Goal: Communication & Community: Connect with others

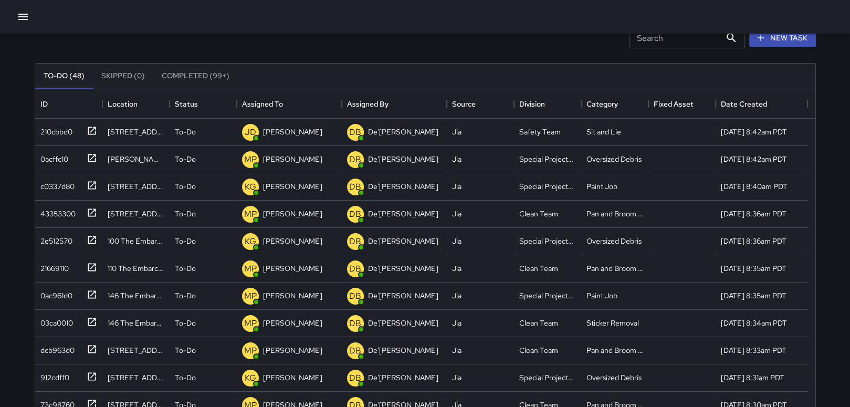
scroll to position [55, 0]
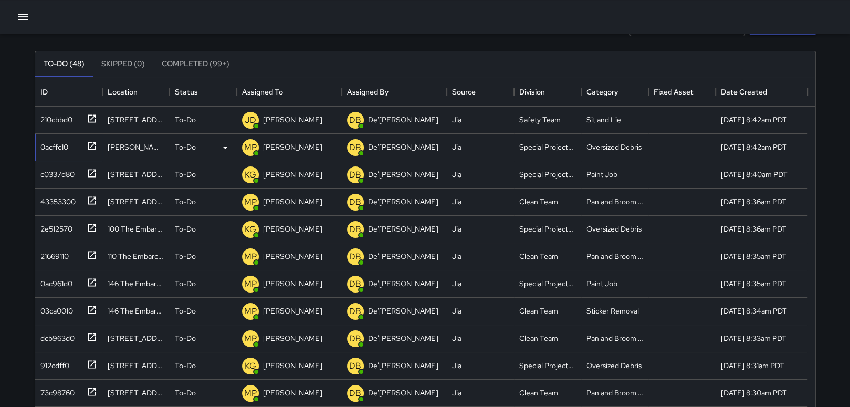
click at [90, 141] on icon at bounding box center [92, 146] width 10 height 10
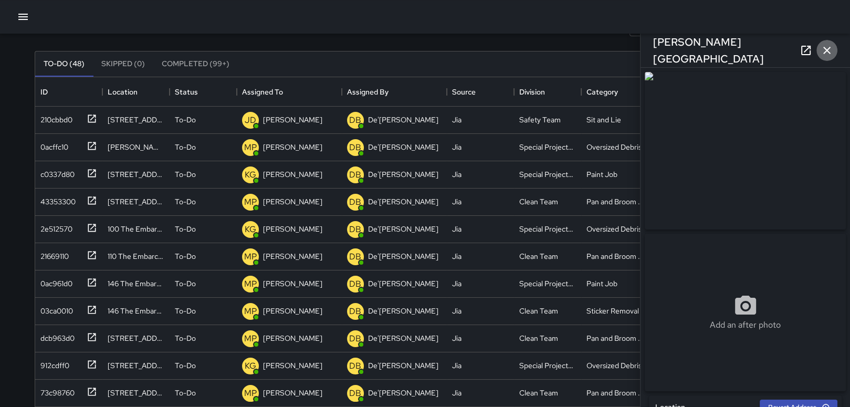
click at [822, 50] on icon "button" at bounding box center [826, 50] width 13 height 13
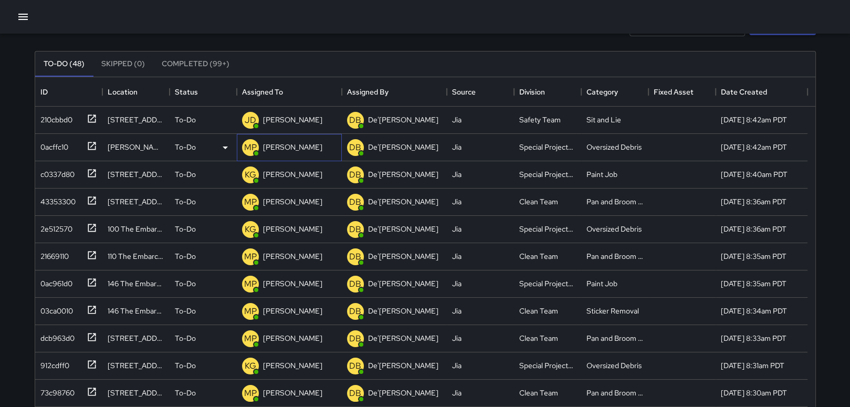
click at [280, 142] on p "[PERSON_NAME]" at bounding box center [292, 147] width 59 height 10
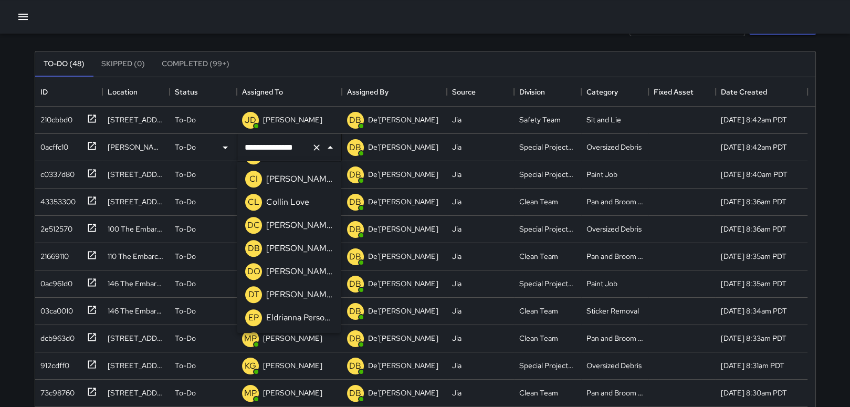
scroll to position [740, 0]
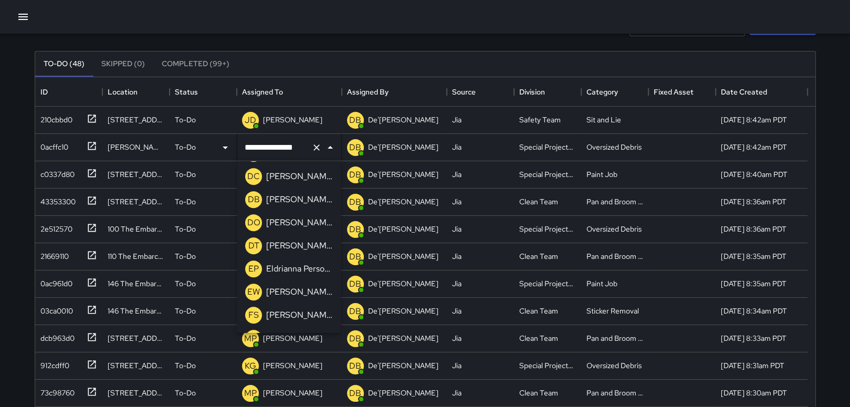
click at [300, 314] on p "[PERSON_NAME]" at bounding box center [299, 315] width 66 height 13
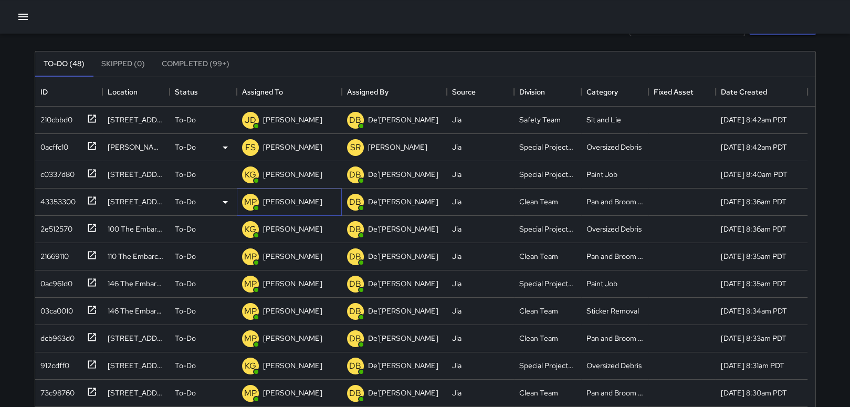
click at [289, 202] on p "[PERSON_NAME]" at bounding box center [292, 201] width 59 height 10
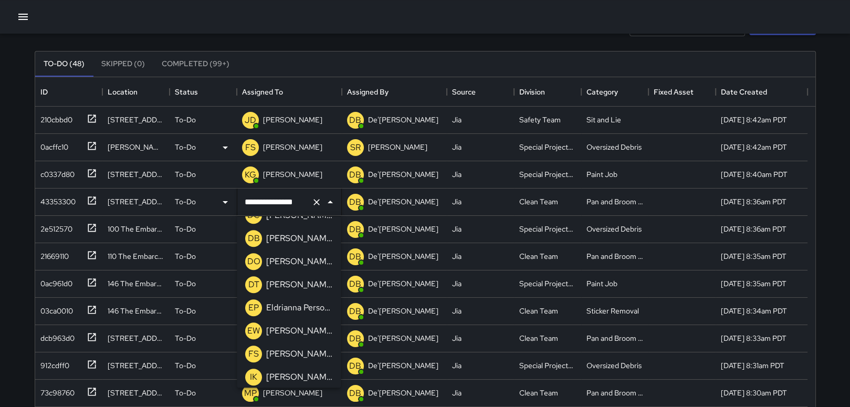
scroll to position [777, 0]
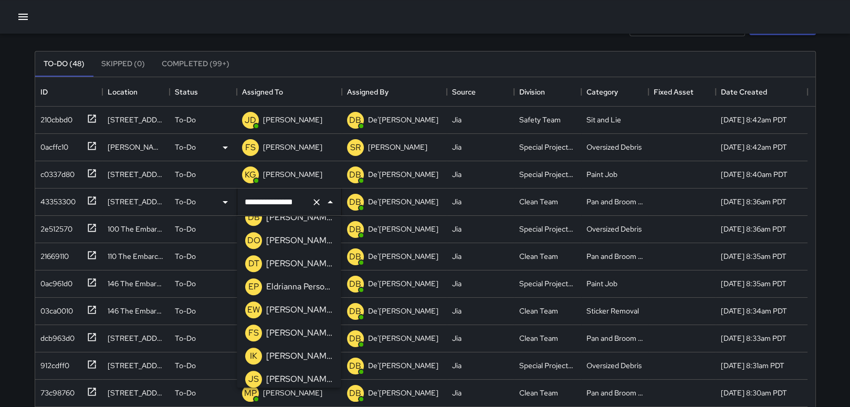
click at [300, 331] on p "[PERSON_NAME]" at bounding box center [299, 332] width 66 height 13
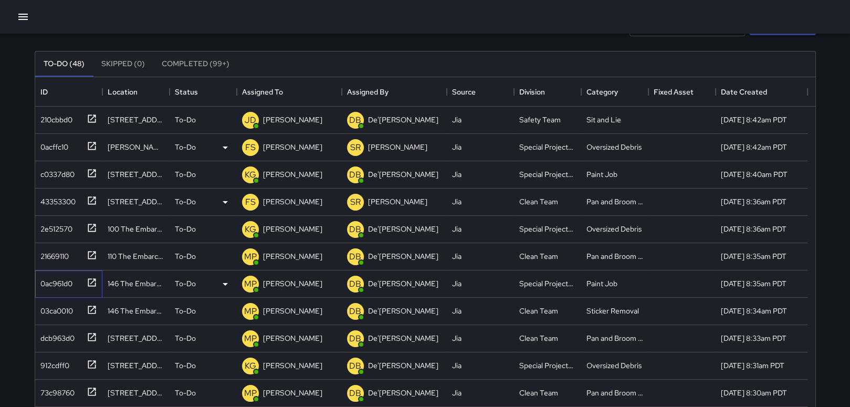
click at [88, 279] on icon at bounding box center [92, 282] width 10 height 10
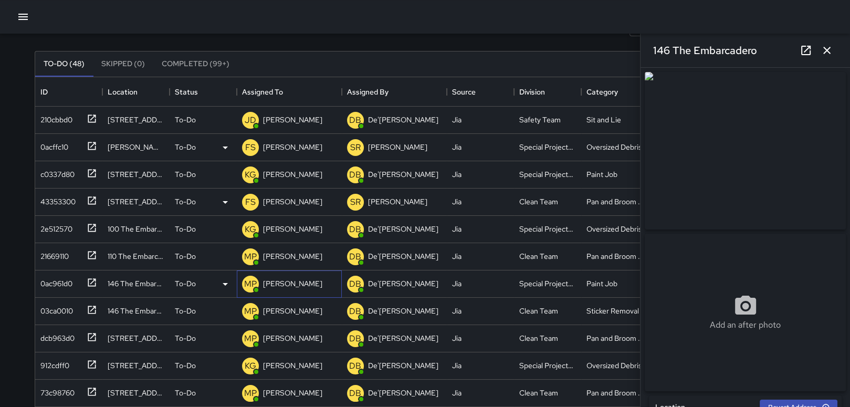
click at [298, 278] on p "[PERSON_NAME]" at bounding box center [292, 283] width 59 height 10
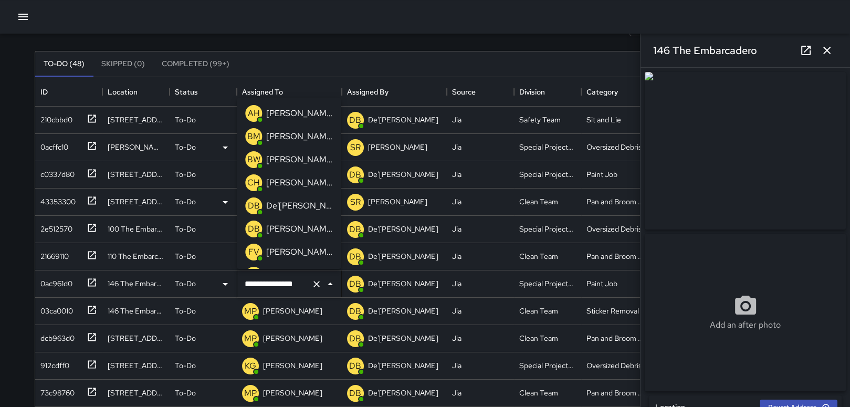
scroll to position [225, 0]
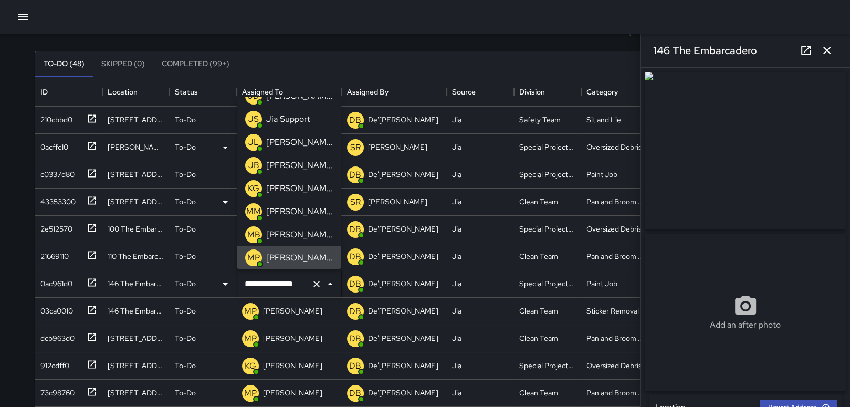
click at [829, 51] on icon "button" at bounding box center [826, 50] width 13 height 13
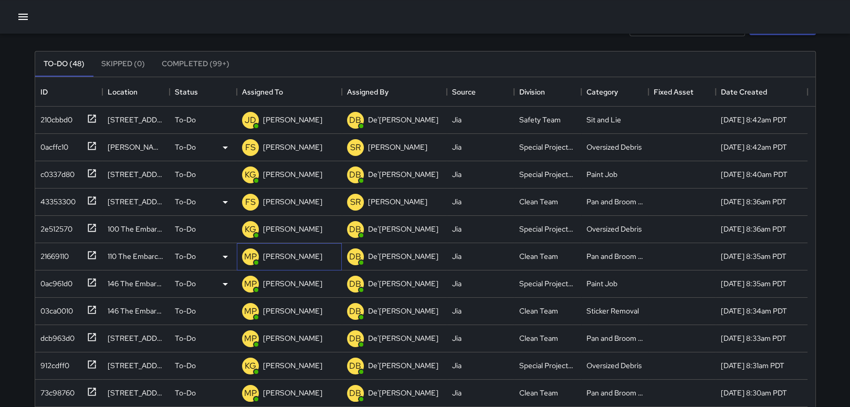
click at [297, 257] on p "[PERSON_NAME]" at bounding box center [292, 256] width 59 height 10
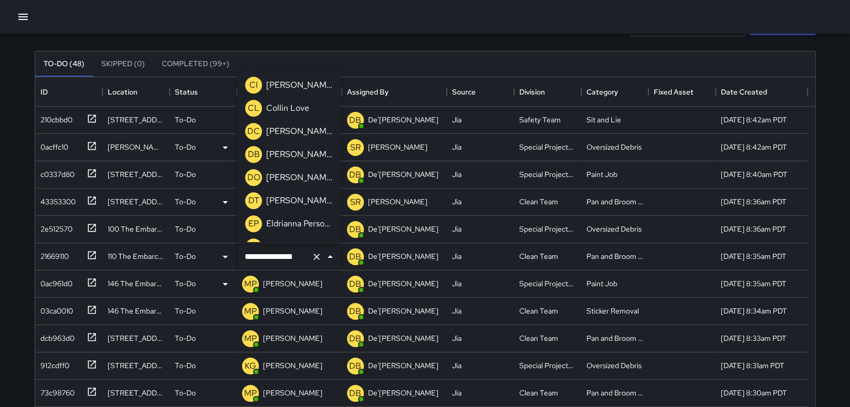
scroll to position [792, 0]
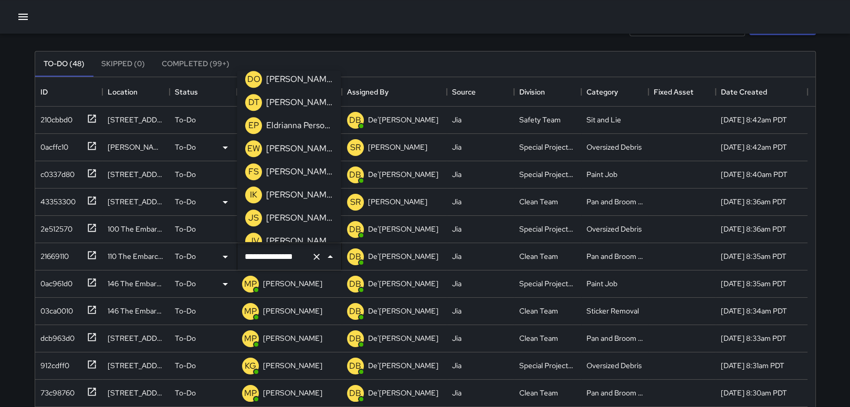
click at [301, 171] on p "[PERSON_NAME]" at bounding box center [299, 172] width 66 height 13
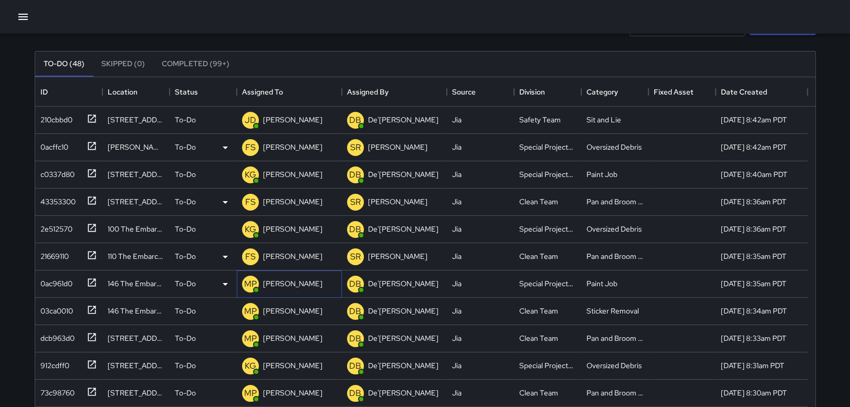
click at [292, 284] on p "[PERSON_NAME]" at bounding box center [292, 283] width 59 height 10
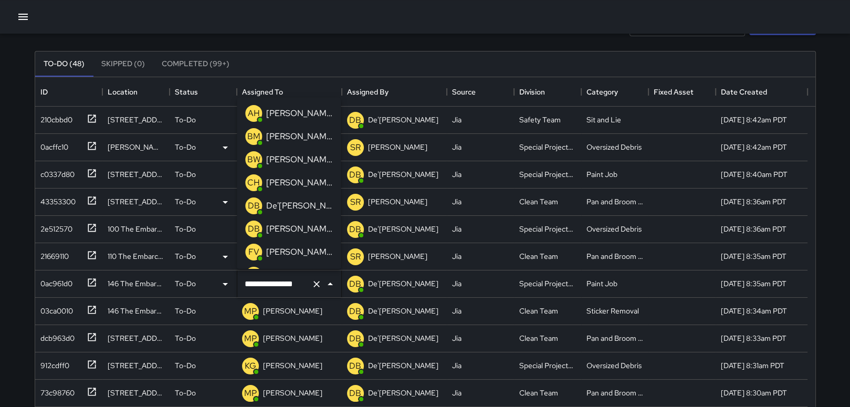
scroll to position [225, 0]
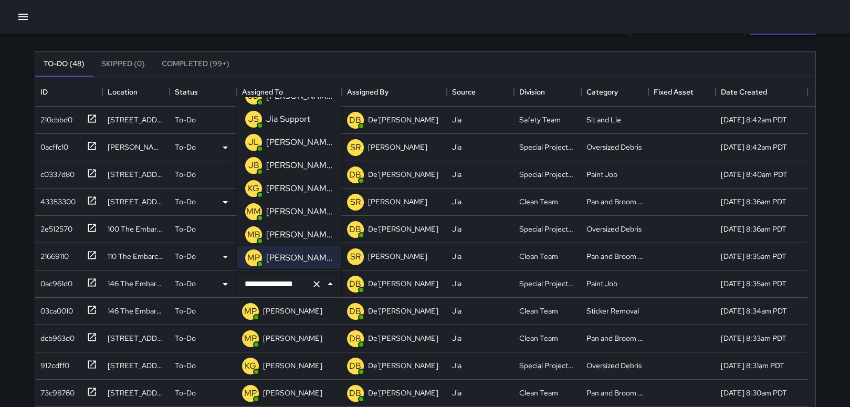
click at [311, 185] on p "[PERSON_NAME]" at bounding box center [299, 188] width 66 height 13
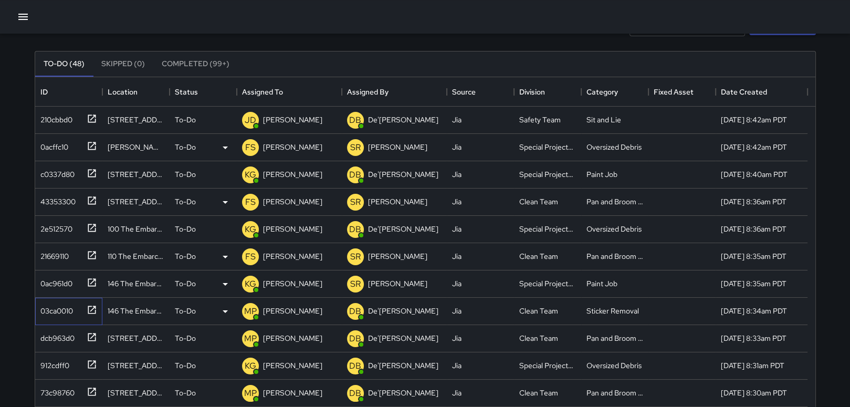
click at [89, 306] on icon at bounding box center [92, 309] width 10 height 10
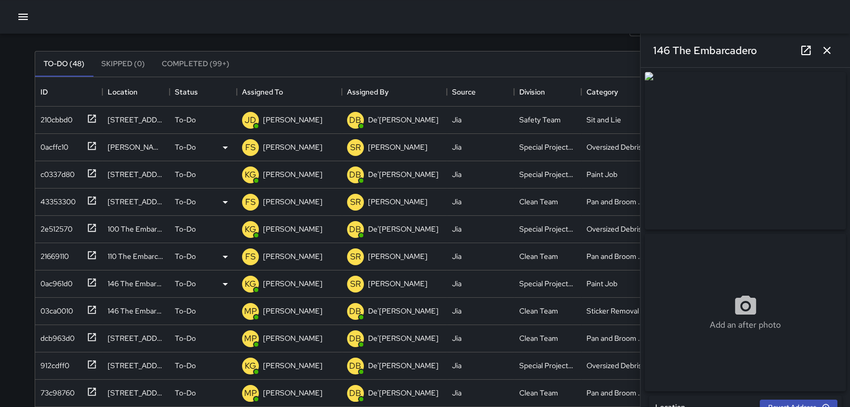
click at [831, 50] on icon "button" at bounding box center [826, 50] width 13 height 13
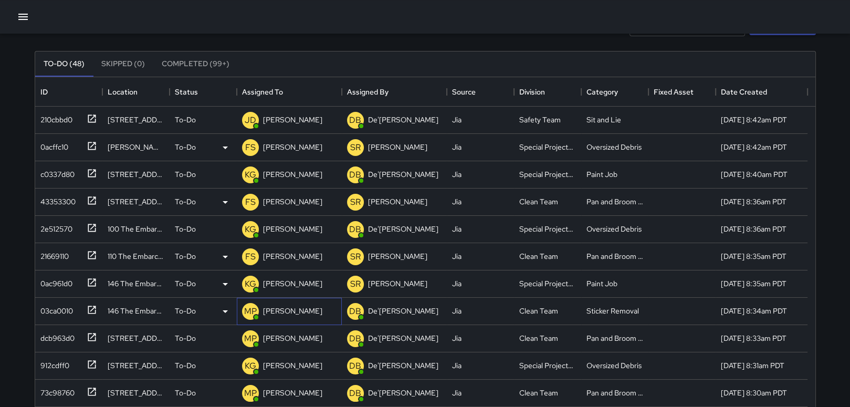
click at [310, 303] on div "[PERSON_NAME]" at bounding box center [293, 310] width 64 height 15
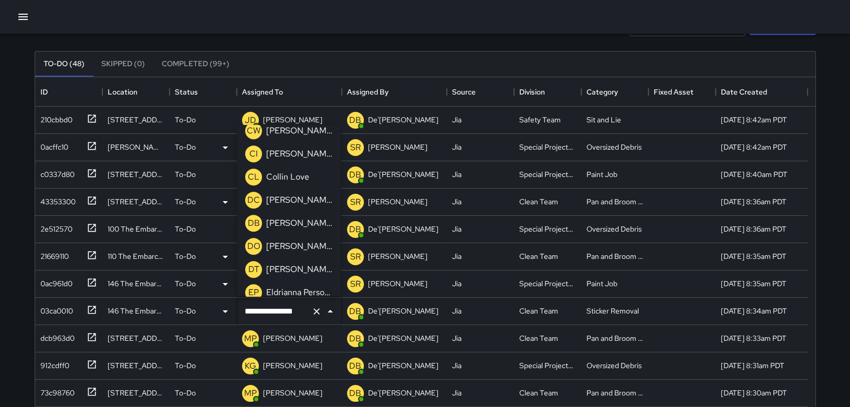
scroll to position [771, 0]
click at [300, 245] on p "[PERSON_NAME]" at bounding box center [299, 247] width 66 height 13
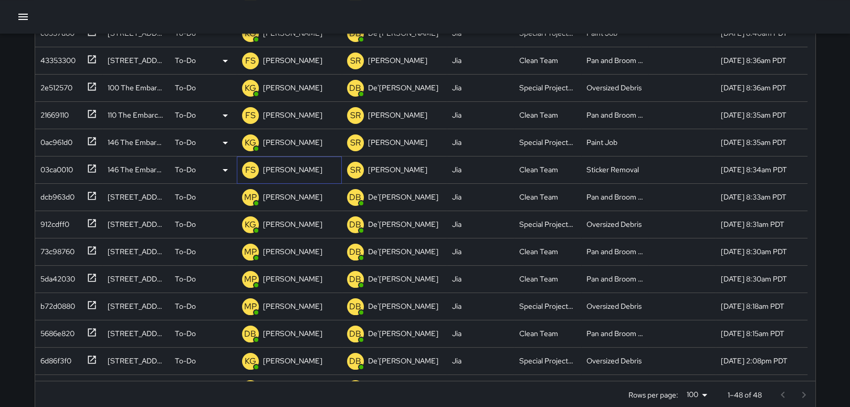
scroll to position [202, 0]
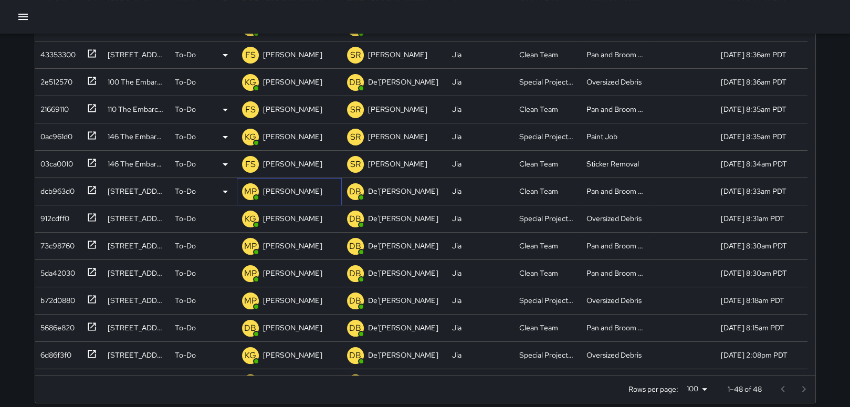
click at [274, 188] on p "[PERSON_NAME]" at bounding box center [292, 191] width 59 height 10
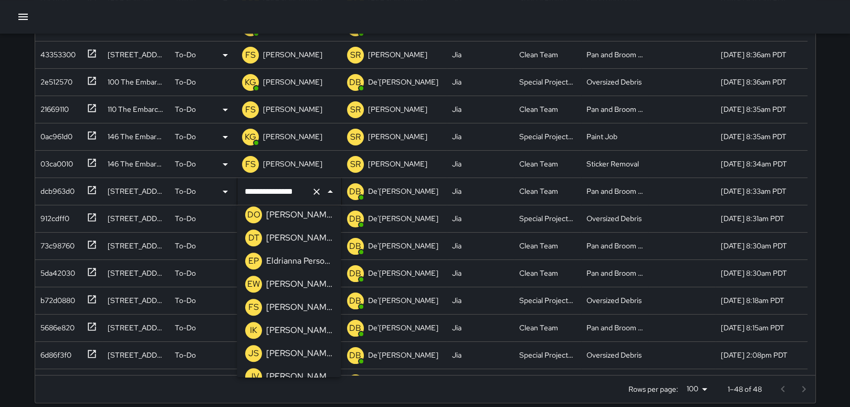
scroll to position [799, 0]
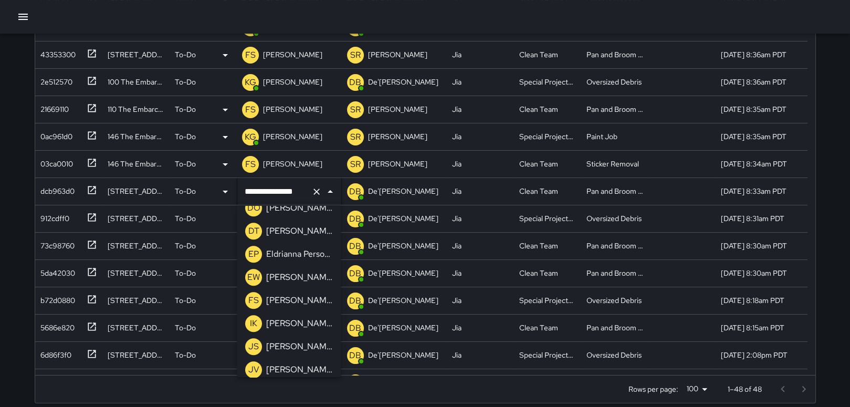
click at [301, 302] on p "[PERSON_NAME]" at bounding box center [299, 300] width 66 height 13
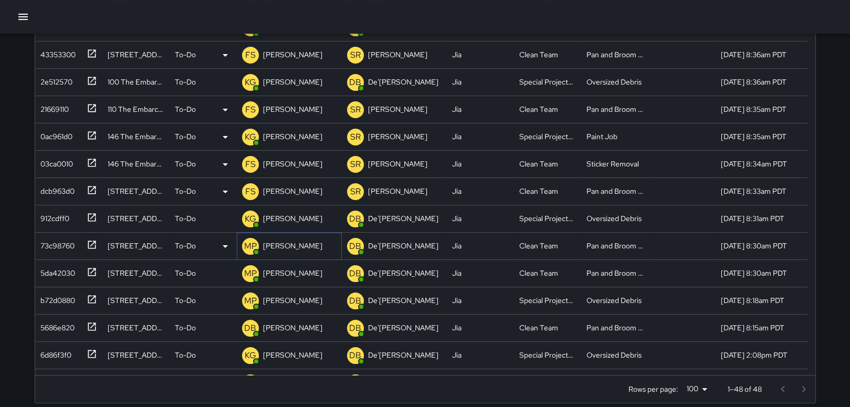
click at [283, 243] on p "[PERSON_NAME]" at bounding box center [292, 245] width 59 height 10
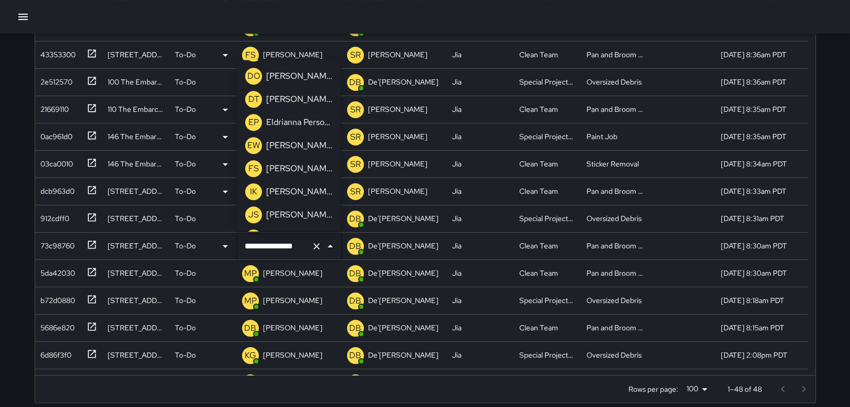
scroll to position [812, 0]
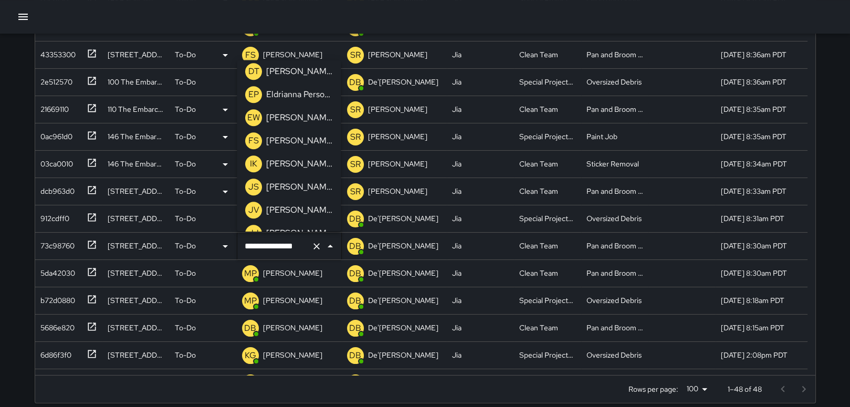
click at [310, 140] on p "[PERSON_NAME]" at bounding box center [299, 140] width 66 height 13
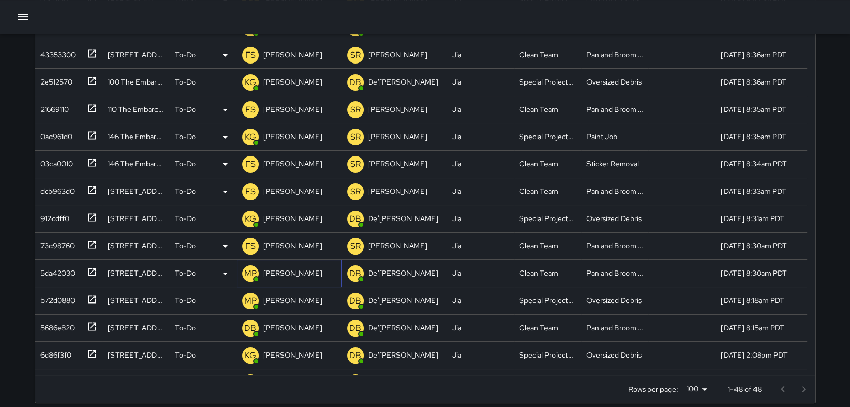
click at [288, 273] on p "[PERSON_NAME]" at bounding box center [292, 273] width 59 height 10
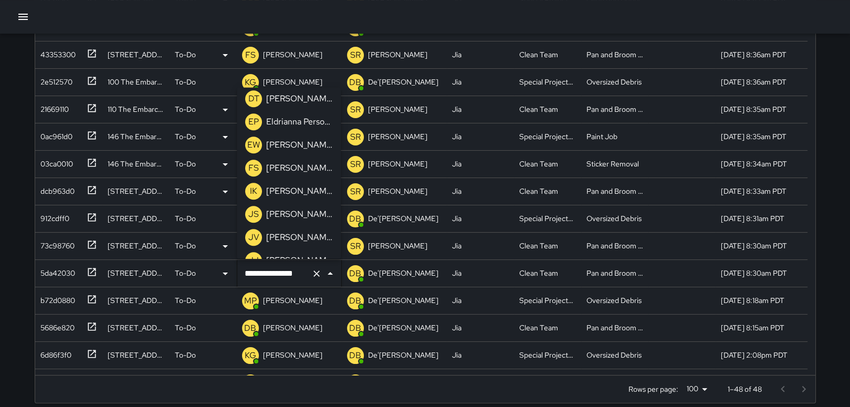
click at [303, 164] on p "[PERSON_NAME]" at bounding box center [299, 168] width 66 height 13
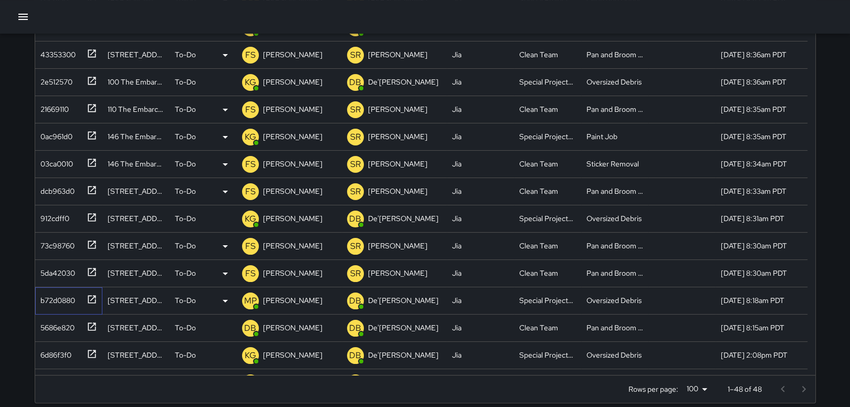
click at [91, 297] on icon at bounding box center [92, 299] width 10 height 10
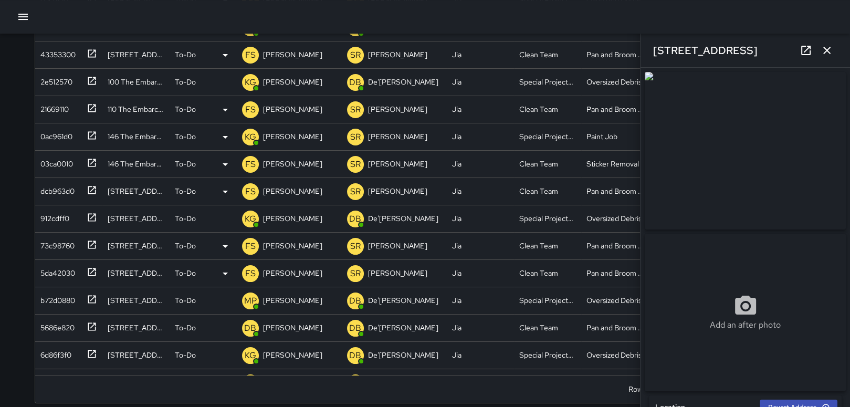
click at [822, 49] on icon "button" at bounding box center [826, 50] width 13 height 13
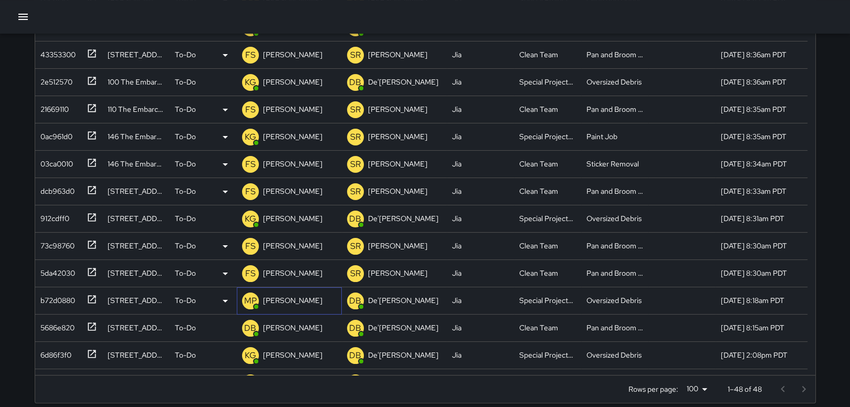
click at [273, 298] on p "[PERSON_NAME]" at bounding box center [292, 300] width 59 height 10
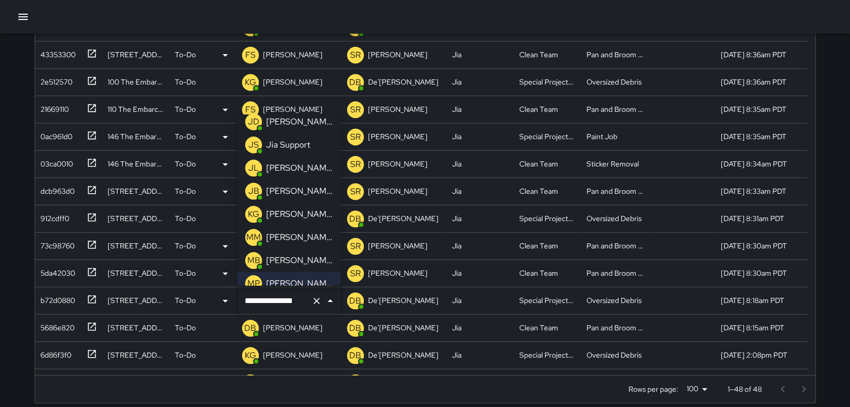
scroll to position [224, 0]
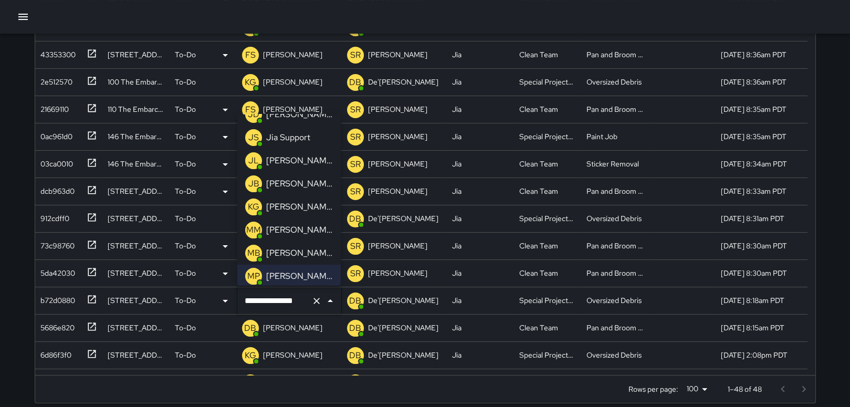
click at [298, 207] on p "[PERSON_NAME]" at bounding box center [299, 206] width 66 height 13
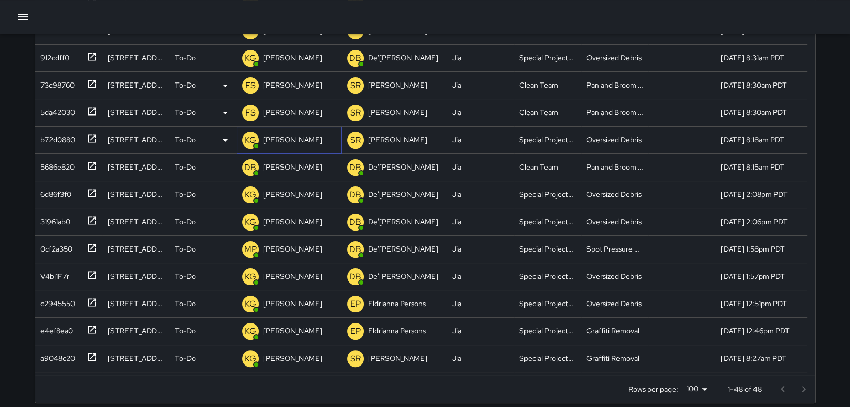
scroll to position [182, 0]
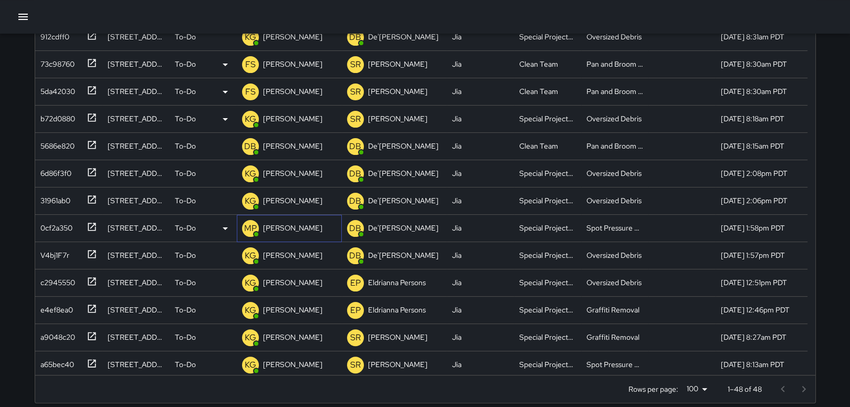
click at [273, 226] on p "[PERSON_NAME]" at bounding box center [292, 228] width 59 height 10
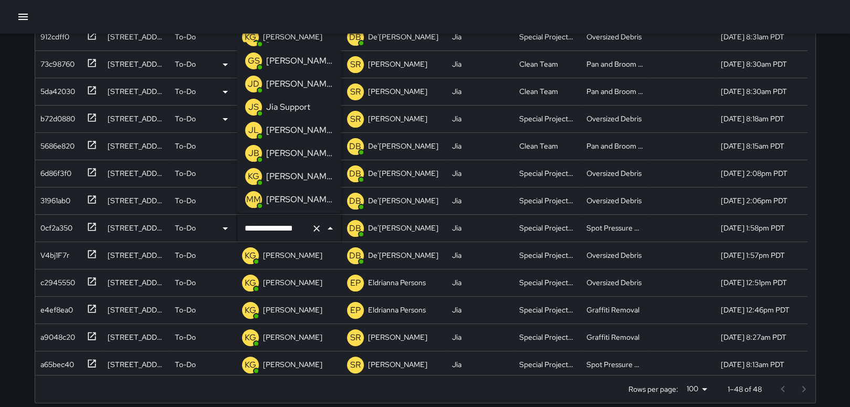
click at [304, 177] on p "[PERSON_NAME]" at bounding box center [299, 176] width 66 height 13
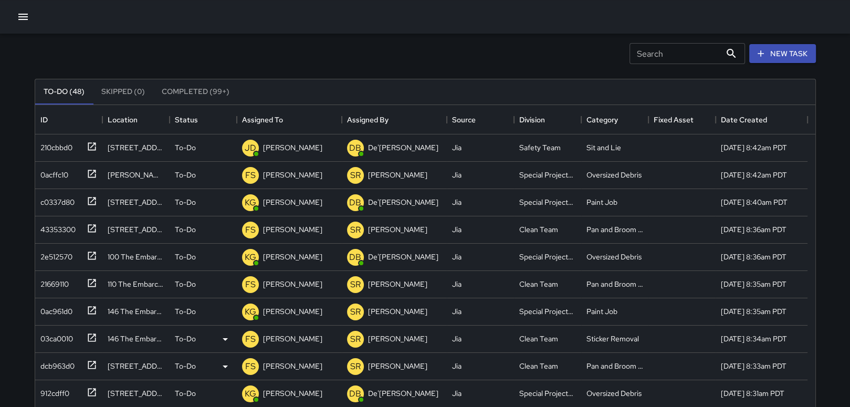
scroll to position [0, 0]
